Goal: Book appointment/travel/reservation

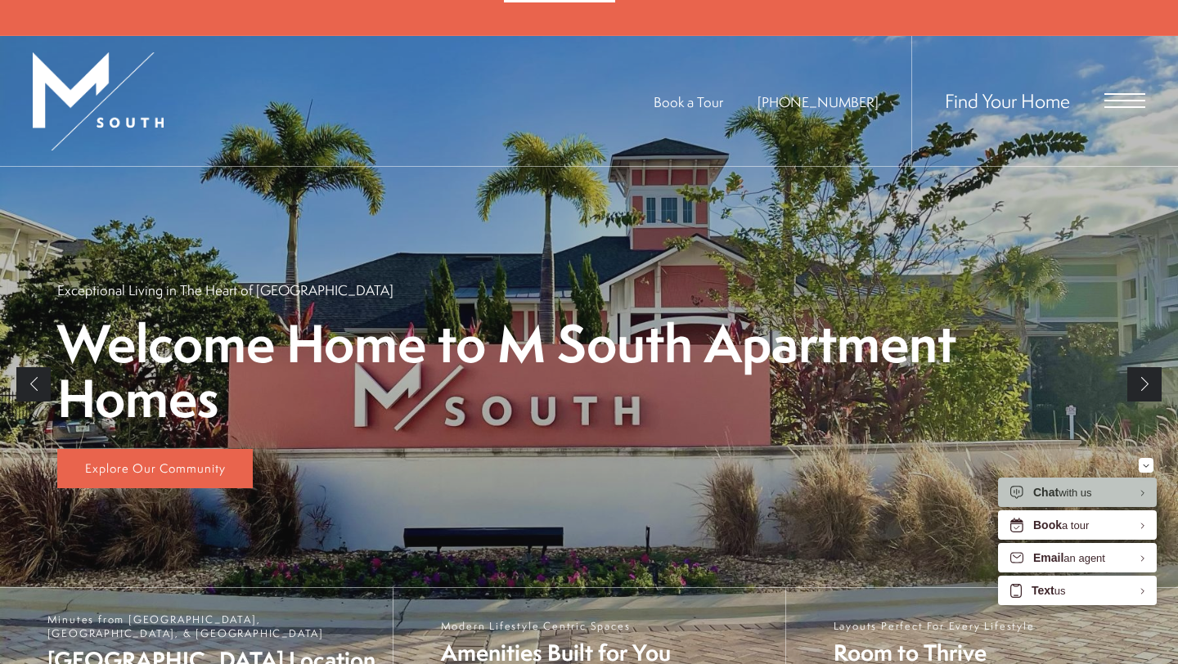
scroll to position [229, 0]
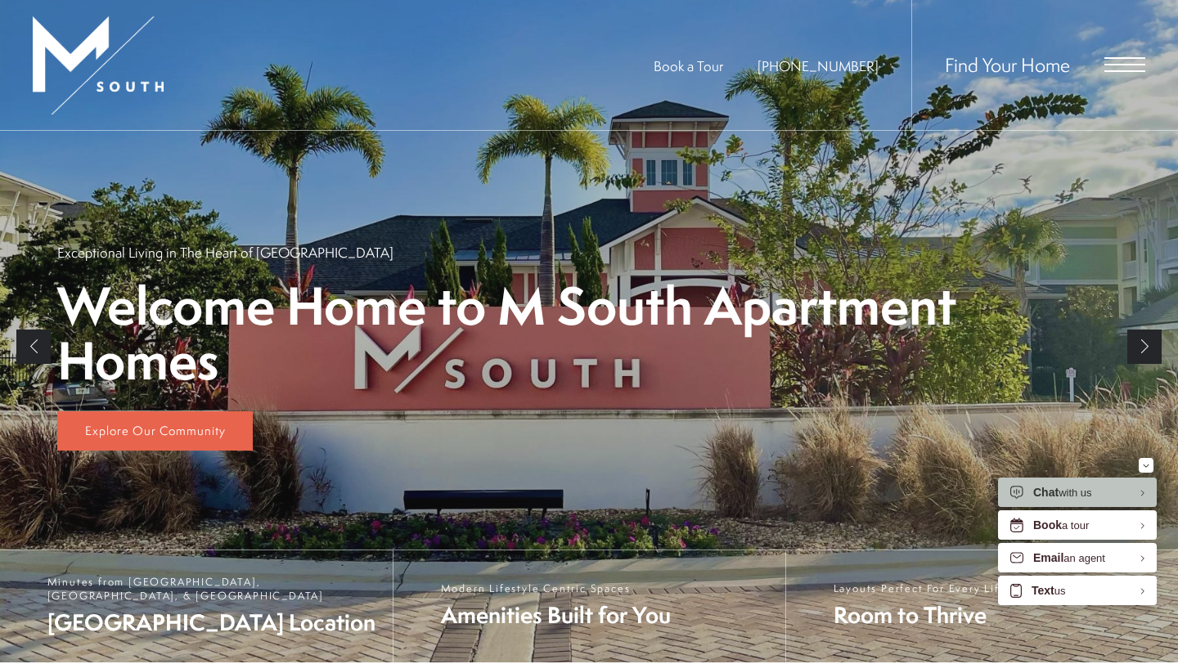
click at [1119, 67] on span "Open Menu" at bounding box center [1124, 64] width 41 height 15
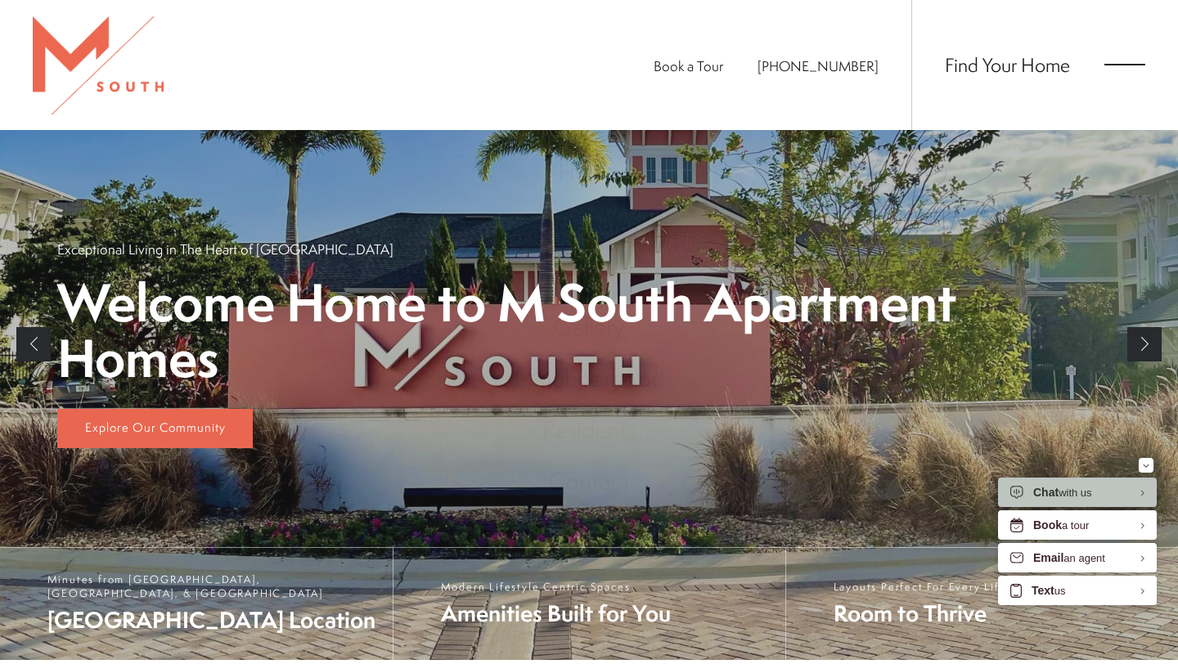
scroll to position [0, 0]
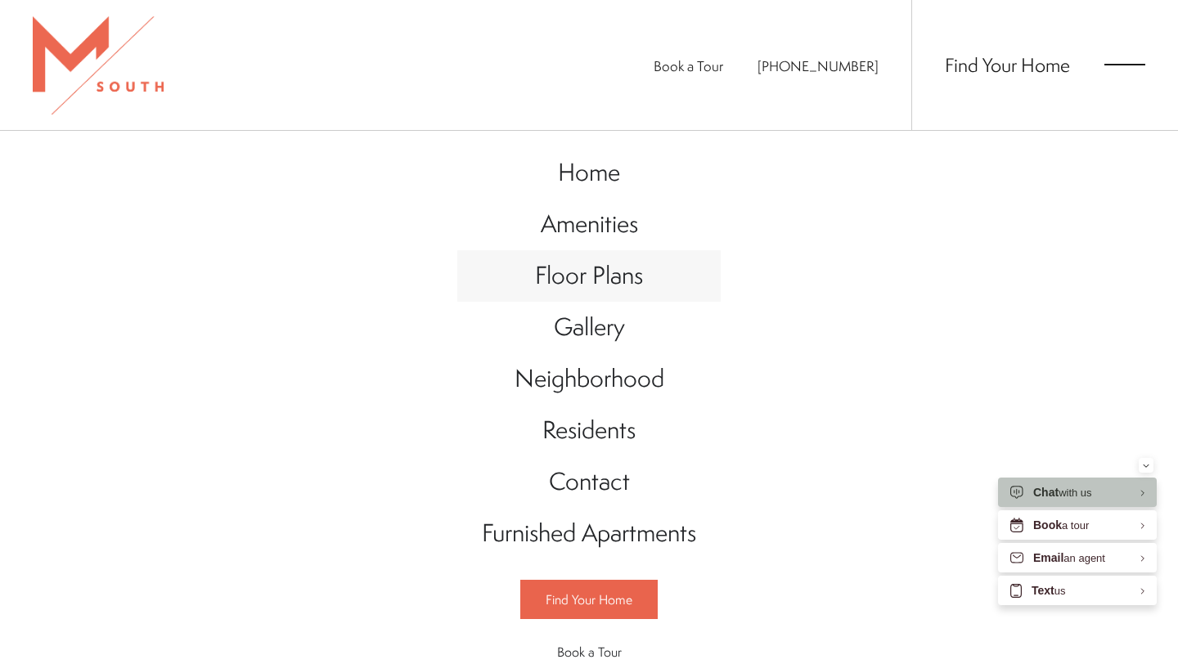
click at [631, 287] on span "Floor Plans" at bounding box center [589, 275] width 108 height 34
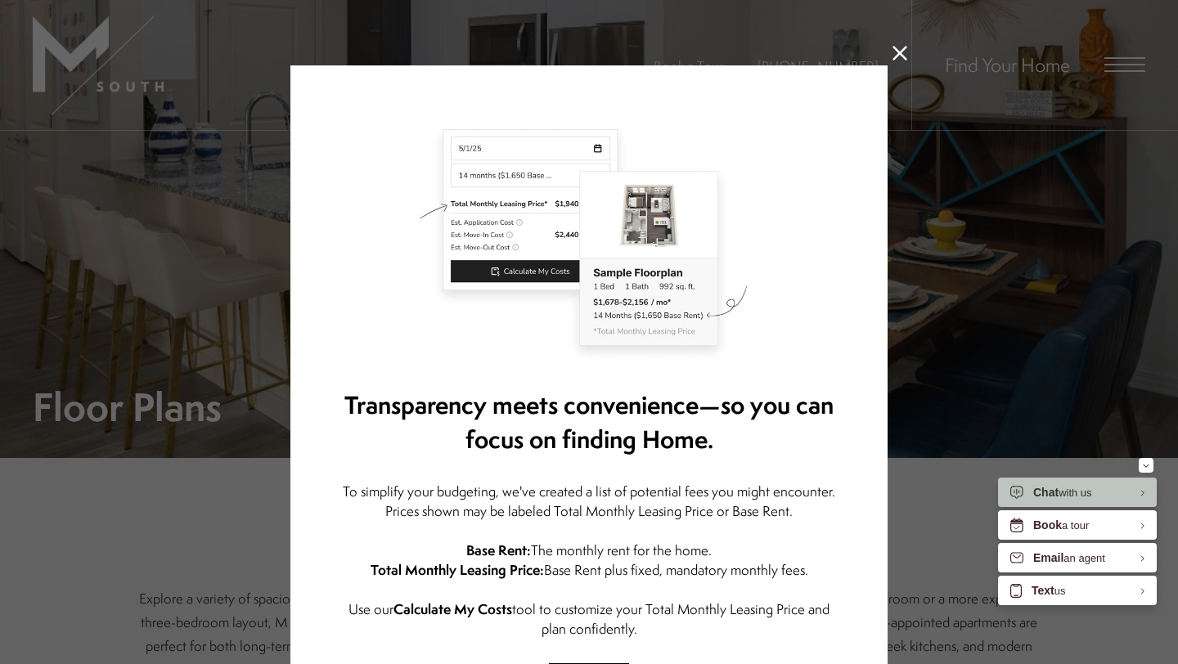
click at [897, 56] on icon at bounding box center [899, 53] width 15 height 15
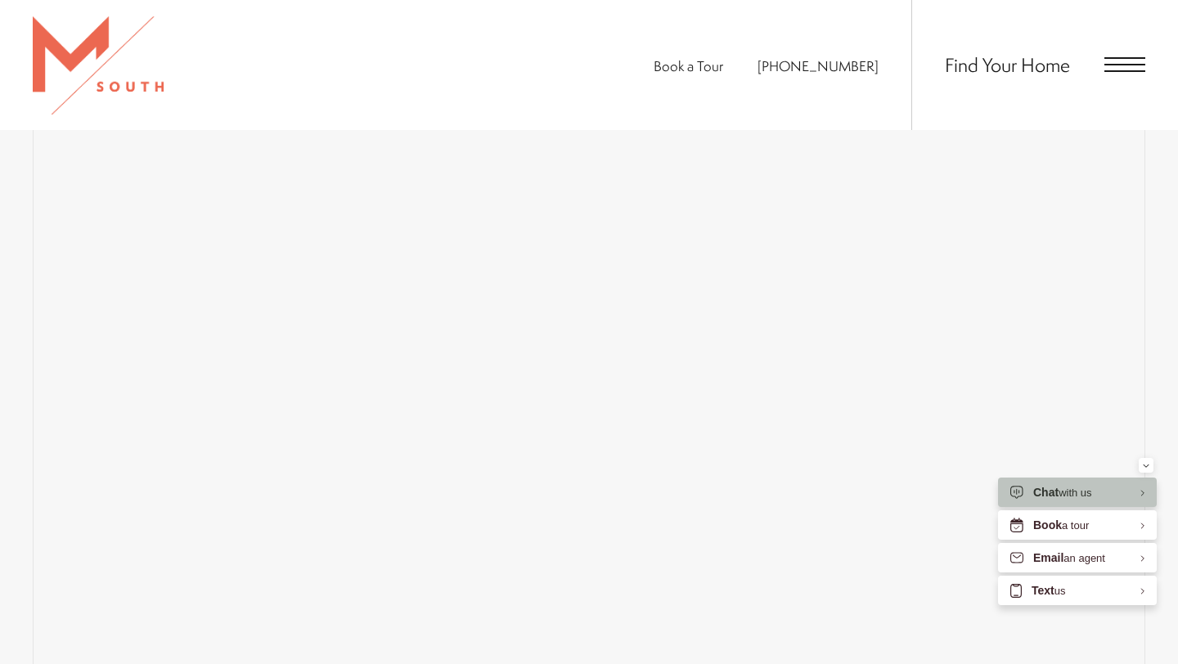
scroll to position [1129, 0]
click at [439, 98] on div "Book a Tour [PHONE_NUMBER] Find Your Home" at bounding box center [589, 65] width 1178 height 130
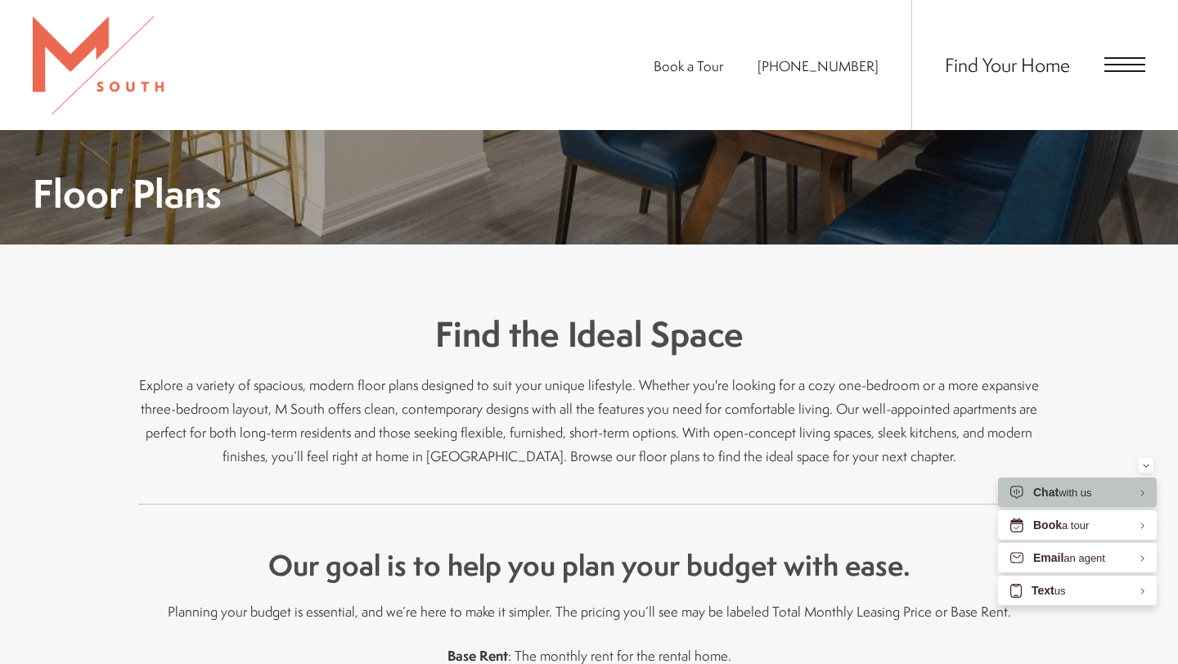
scroll to position [201, 0]
